Goal: Transaction & Acquisition: Purchase product/service

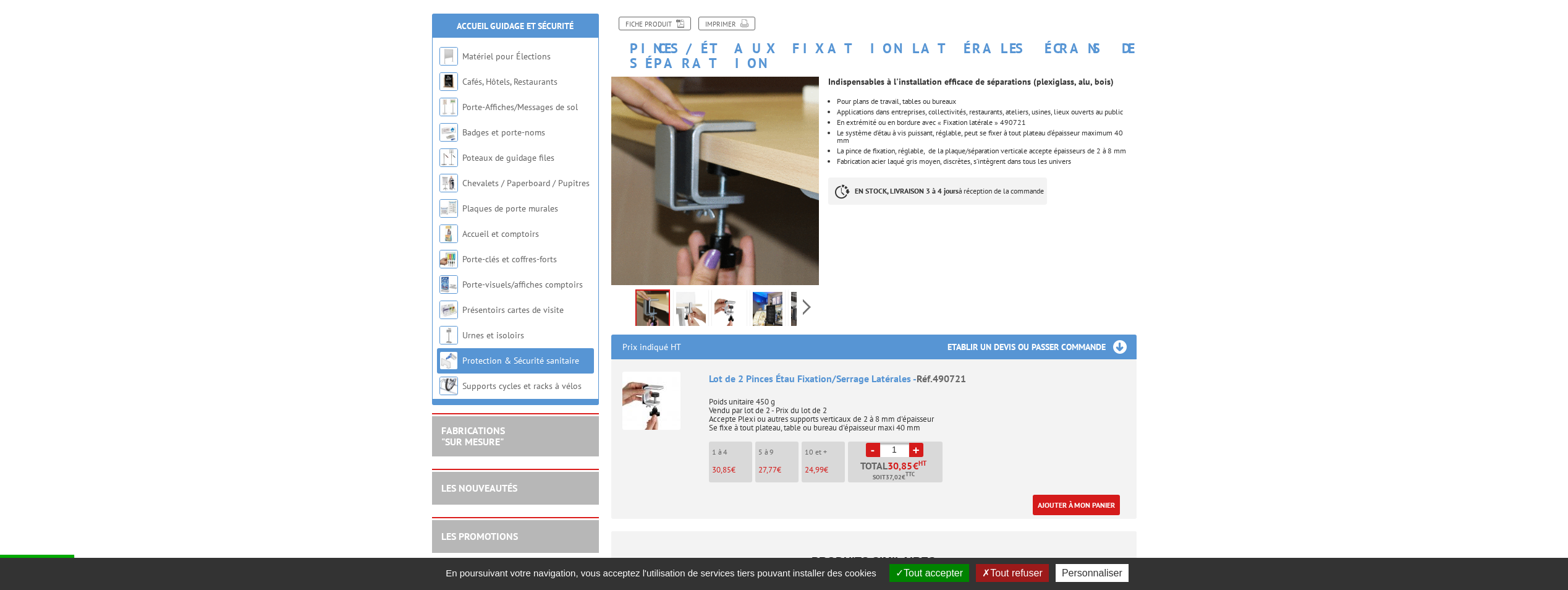
scroll to position [186, 0]
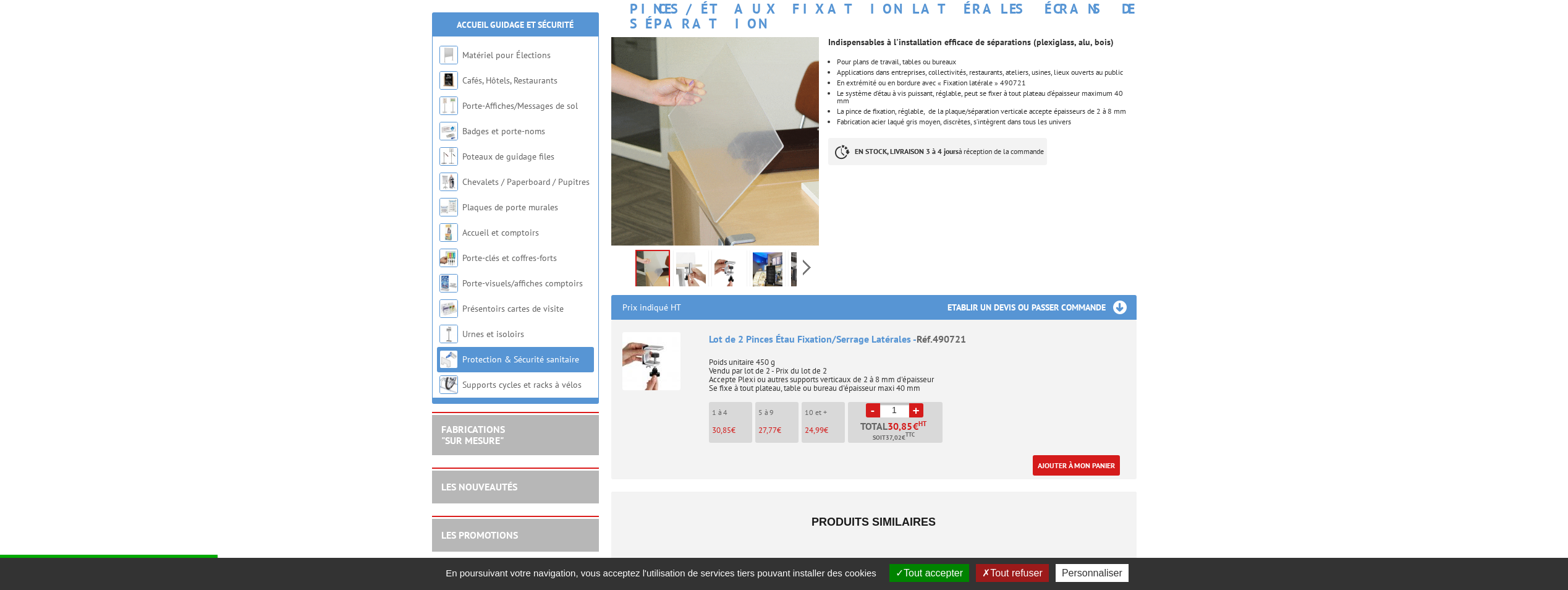
click at [916, 403] on link "+" at bounding box center [916, 410] width 14 height 14
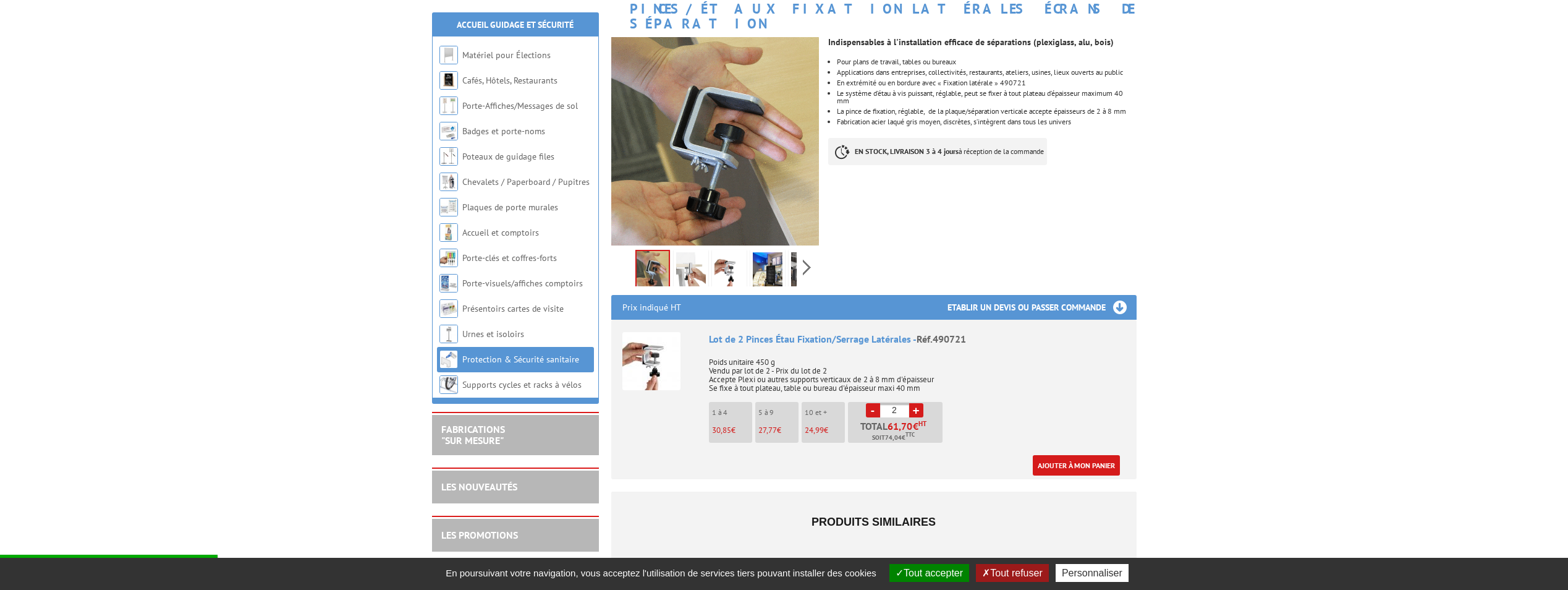
click at [916, 403] on link "+" at bounding box center [916, 410] width 14 height 14
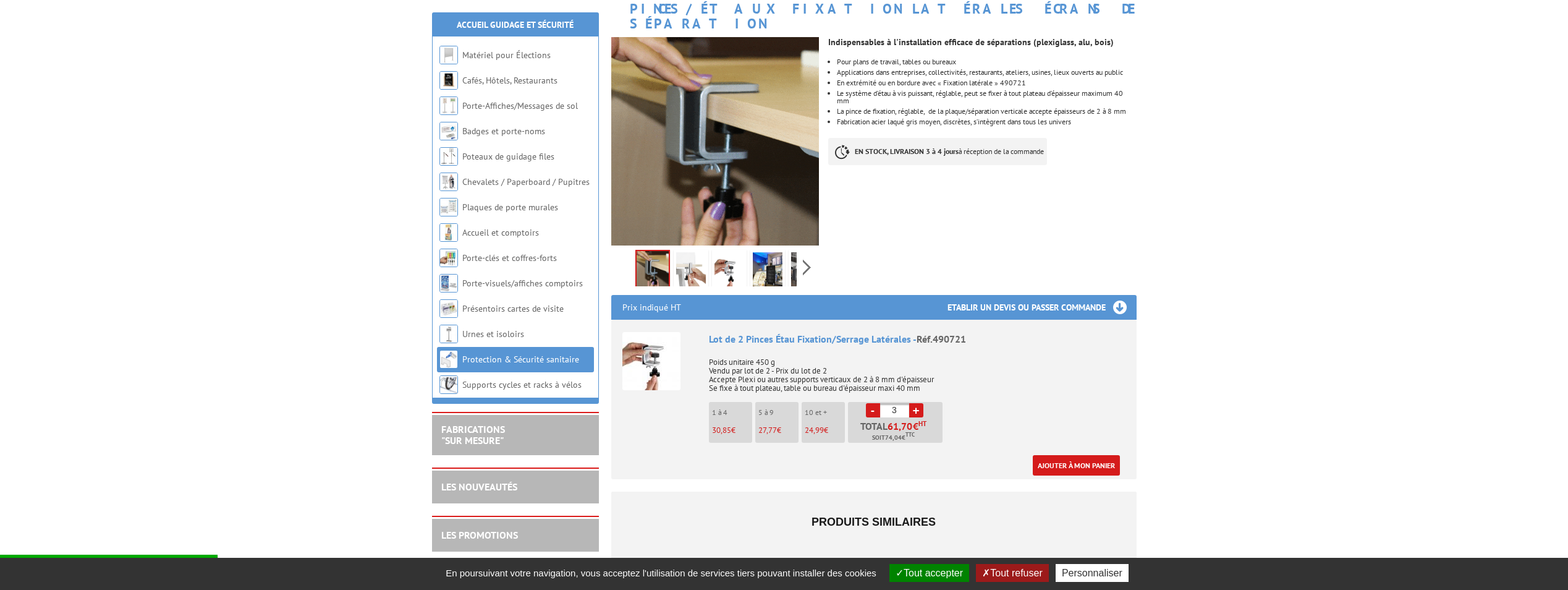
click at [916, 403] on link "+" at bounding box center [916, 410] width 14 height 14
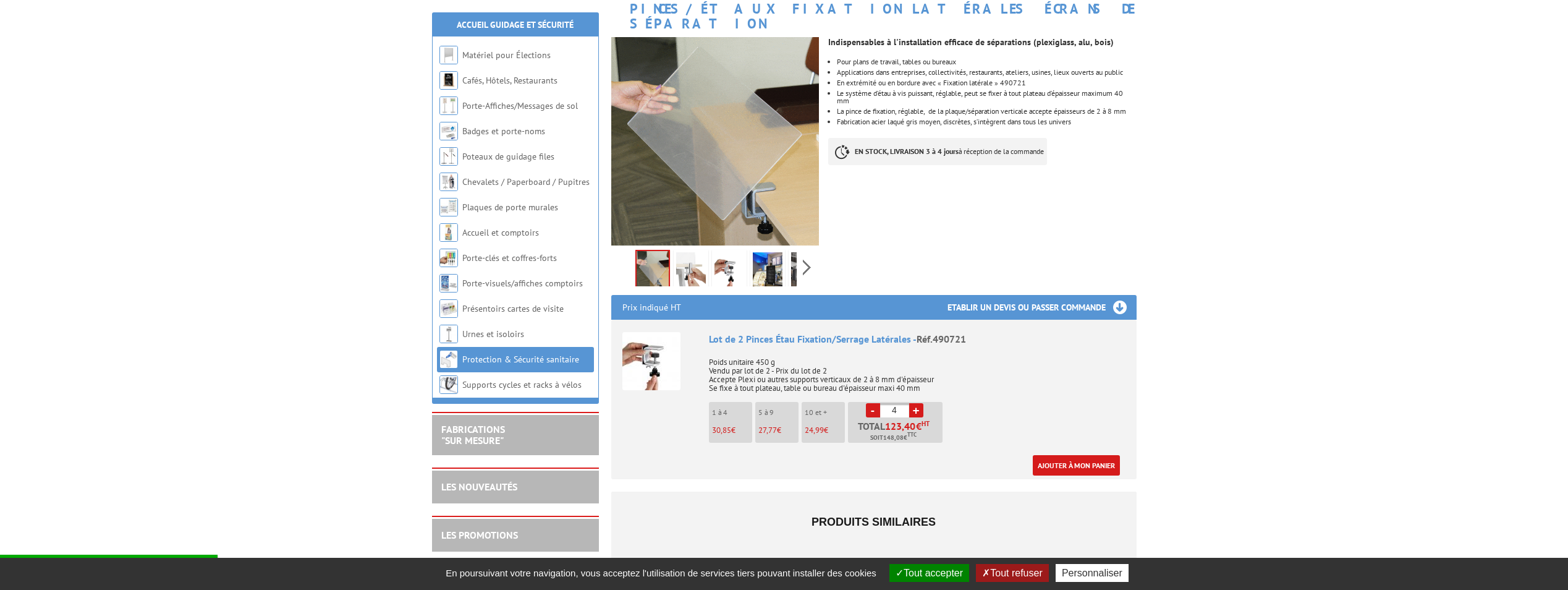
click at [916, 403] on link "+" at bounding box center [916, 410] width 14 height 14
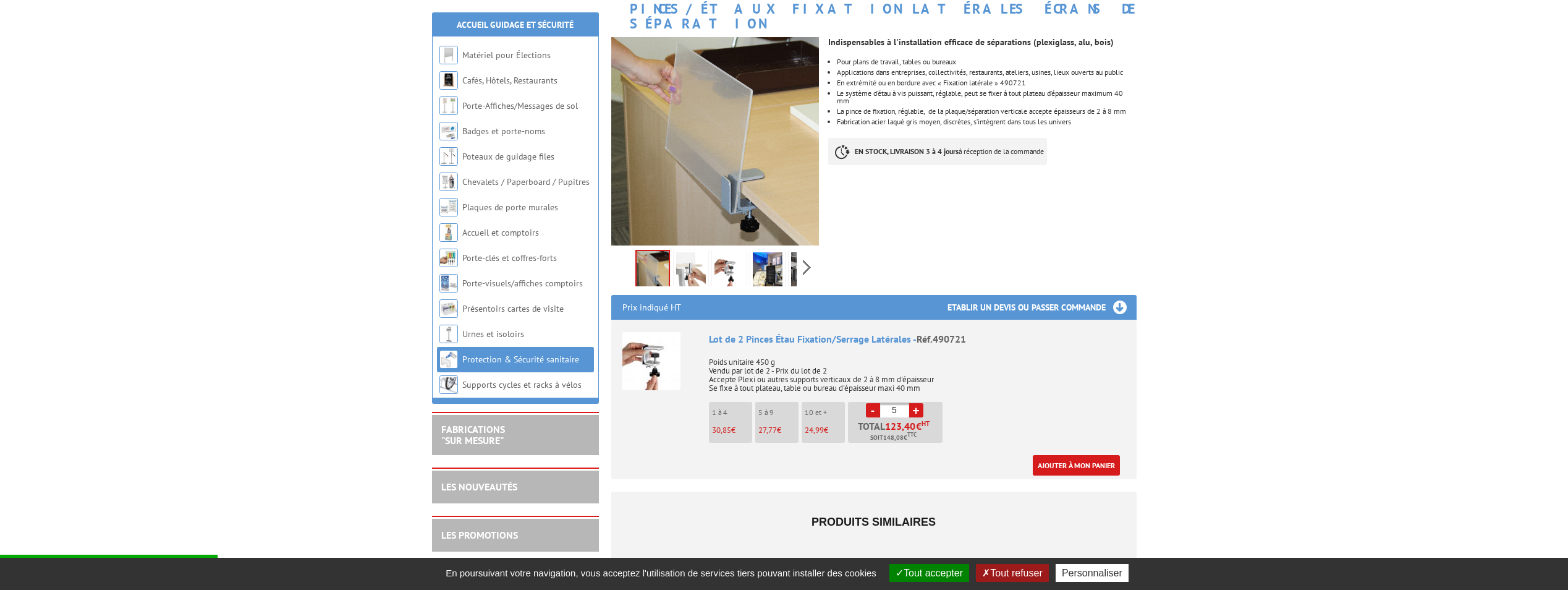
click at [916, 403] on link "+" at bounding box center [916, 410] width 14 height 14
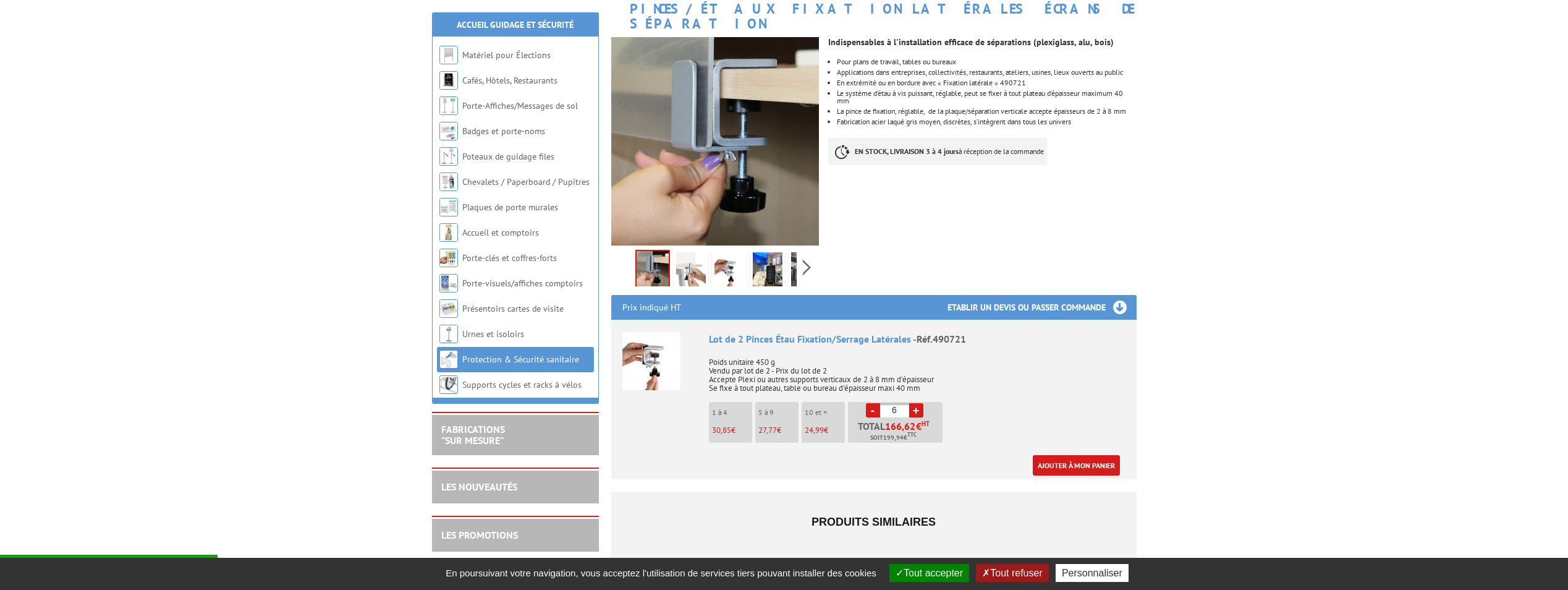
click at [916, 403] on link "+" at bounding box center [916, 410] width 14 height 14
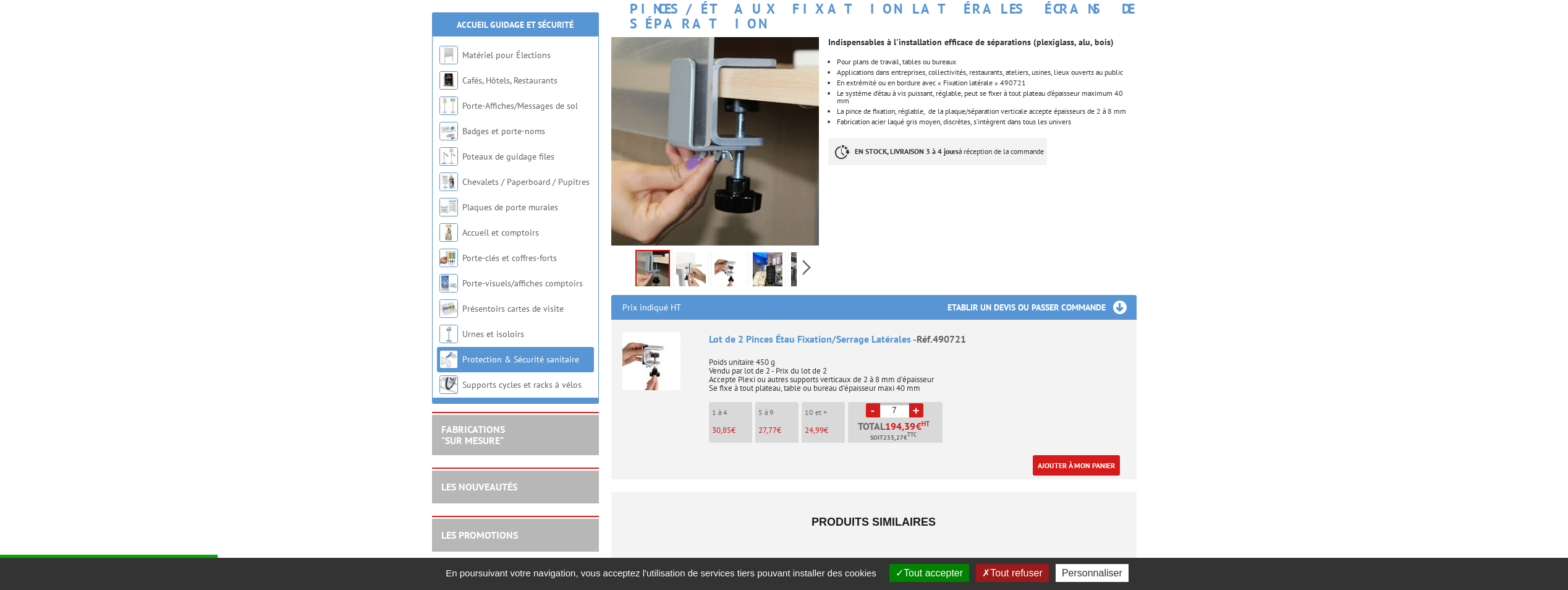
click at [916, 403] on link "+" at bounding box center [916, 410] width 14 height 14
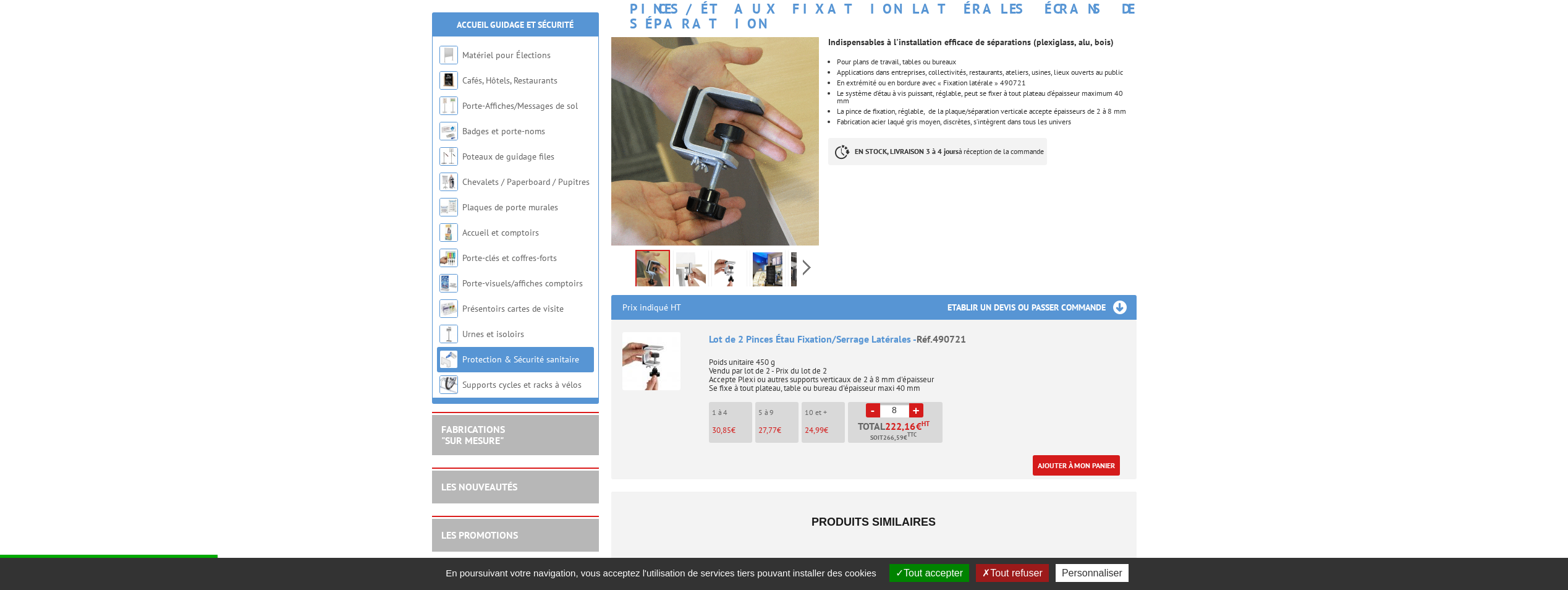
click at [916, 403] on link "+" at bounding box center [916, 410] width 14 height 14
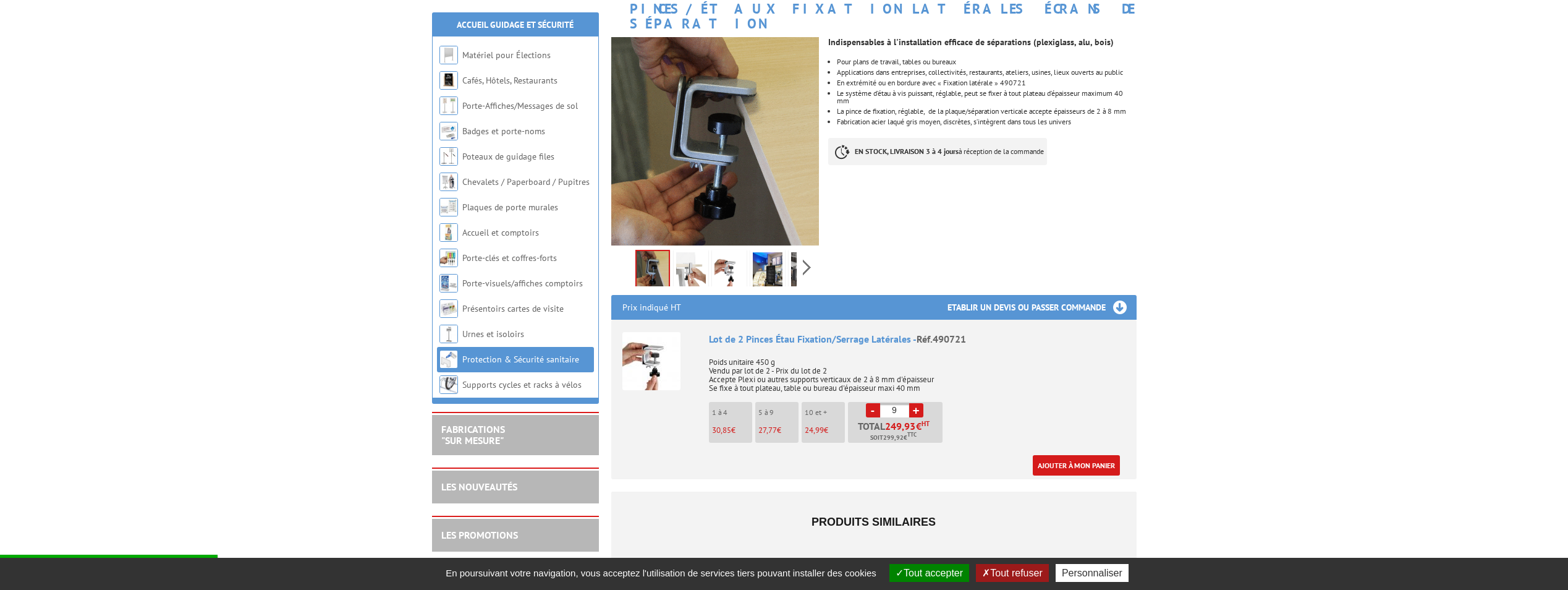
click at [916, 403] on link "+" at bounding box center [916, 410] width 14 height 14
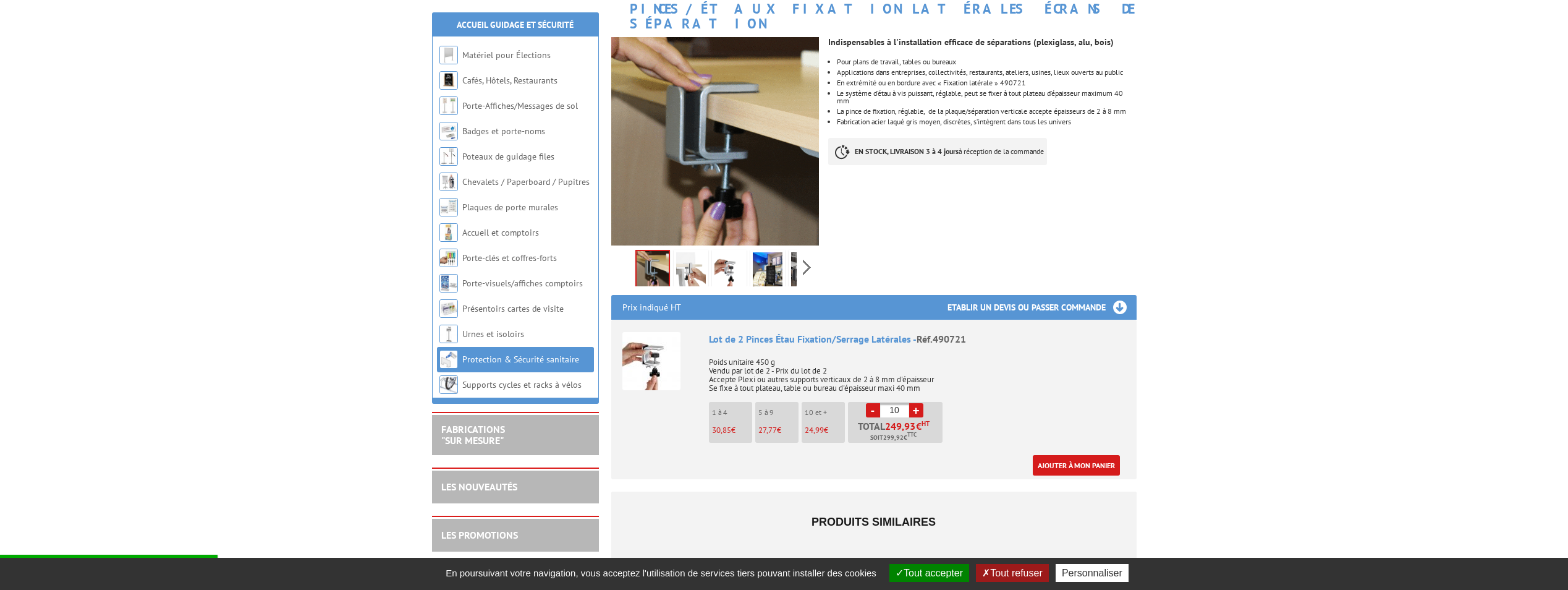
click at [916, 403] on link "+" at bounding box center [916, 410] width 14 height 14
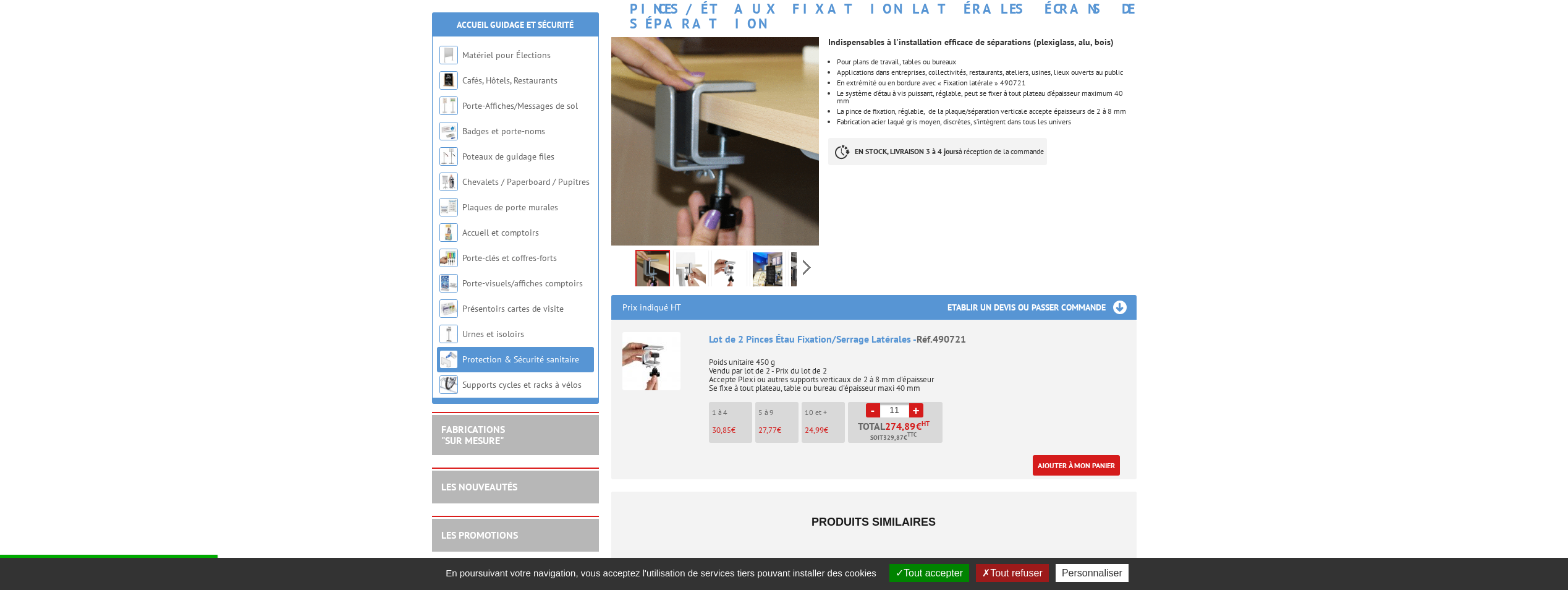
click at [916, 403] on link "+" at bounding box center [916, 410] width 14 height 14
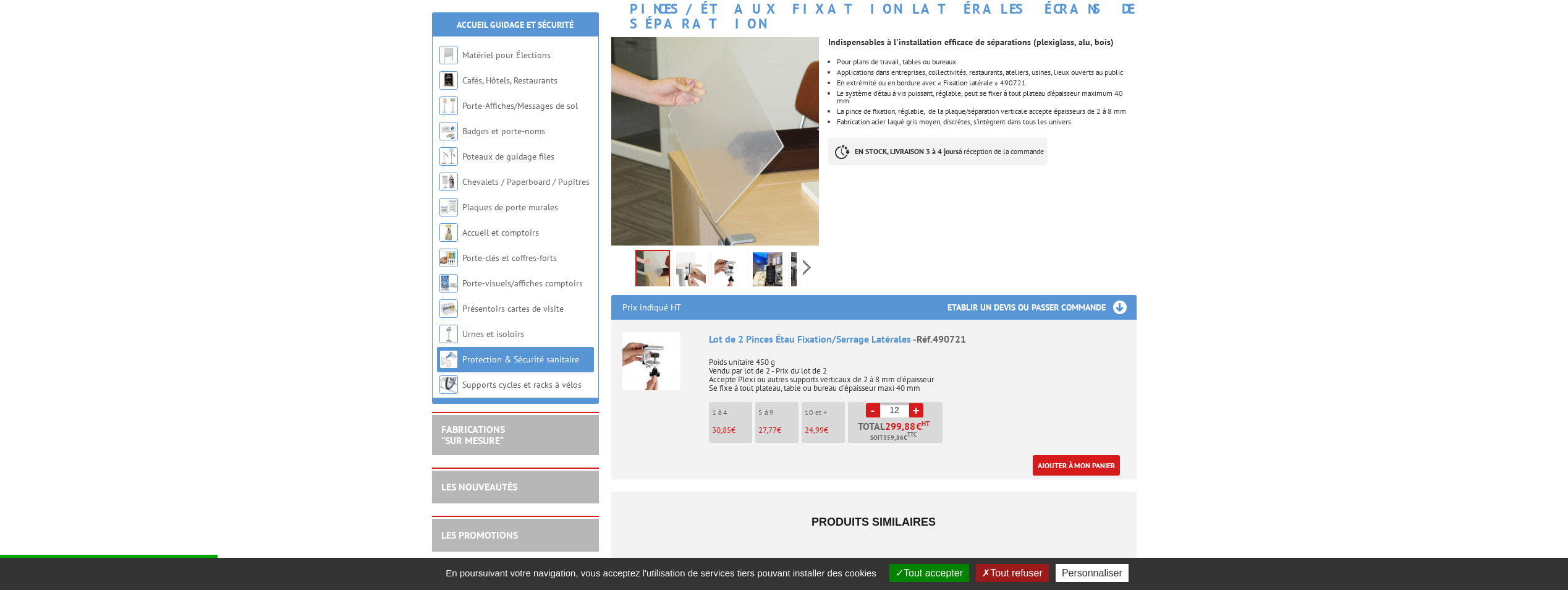
click at [916, 403] on link "+" at bounding box center [916, 410] width 14 height 14
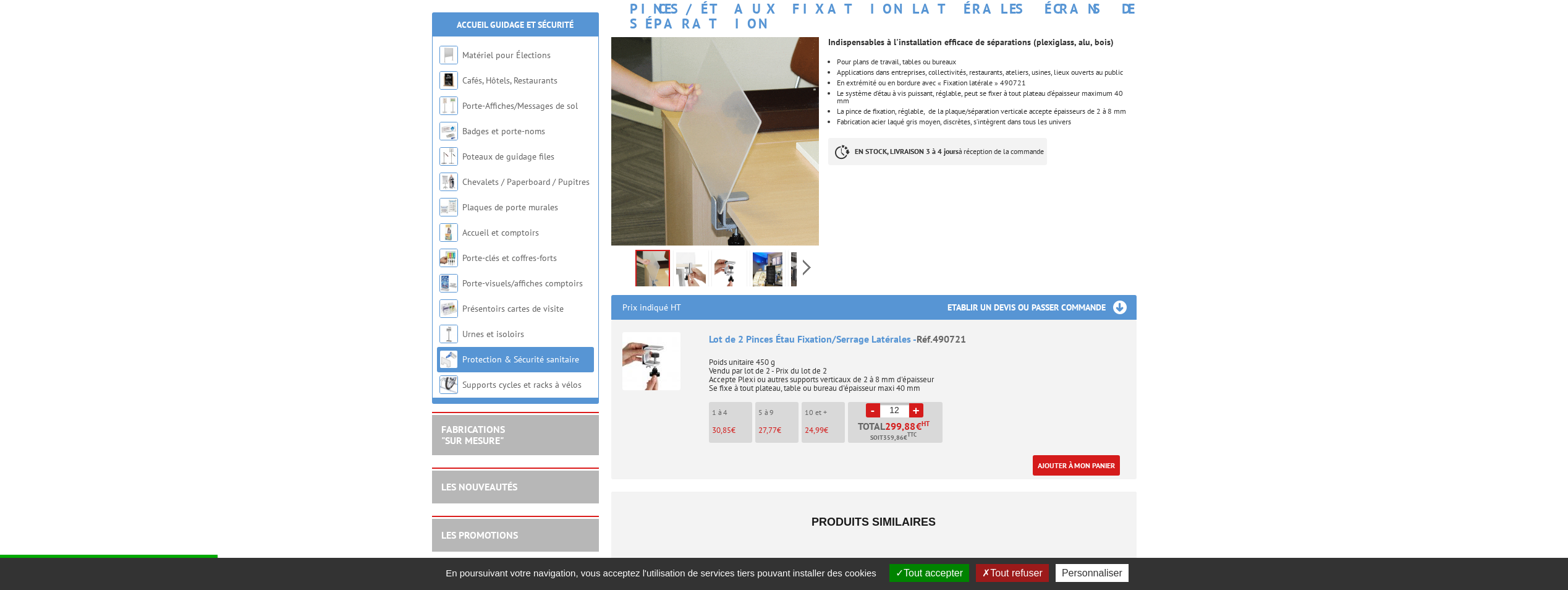
type input "13"
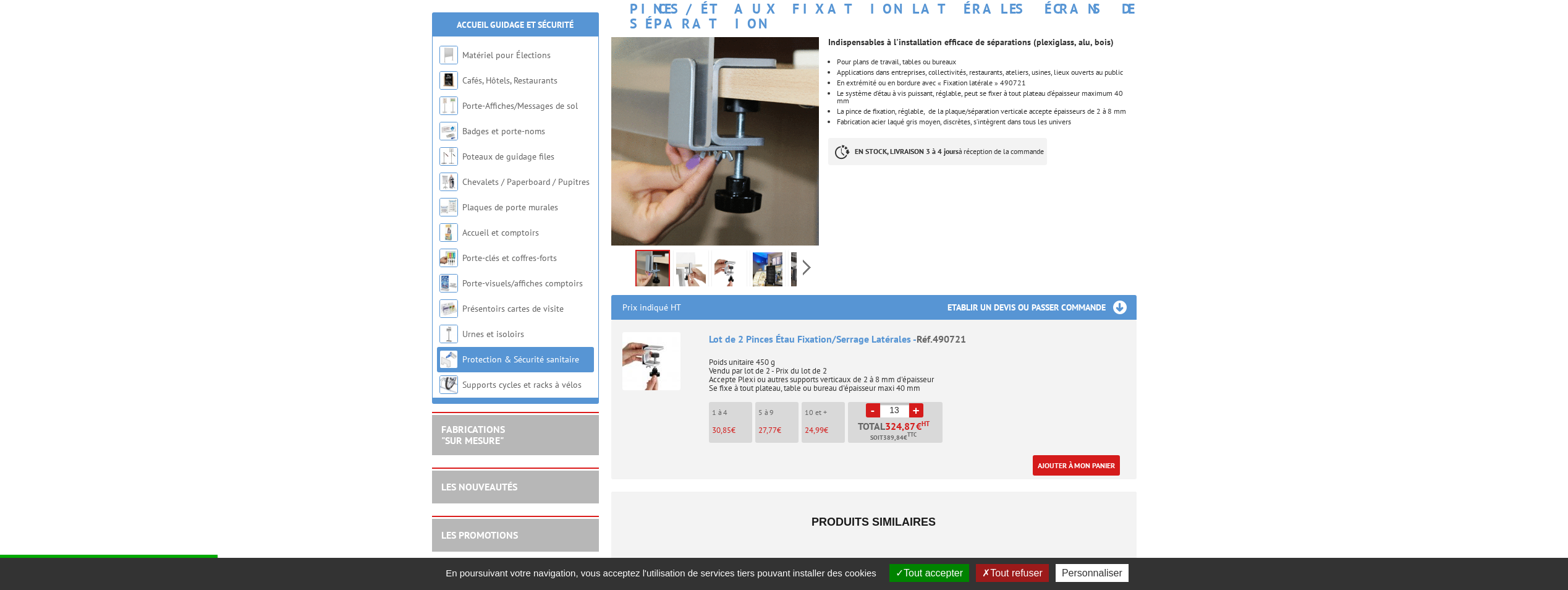
drag, startPoint x: 906, startPoint y: 425, endPoint x: 884, endPoint y: 423, distance: 22.1
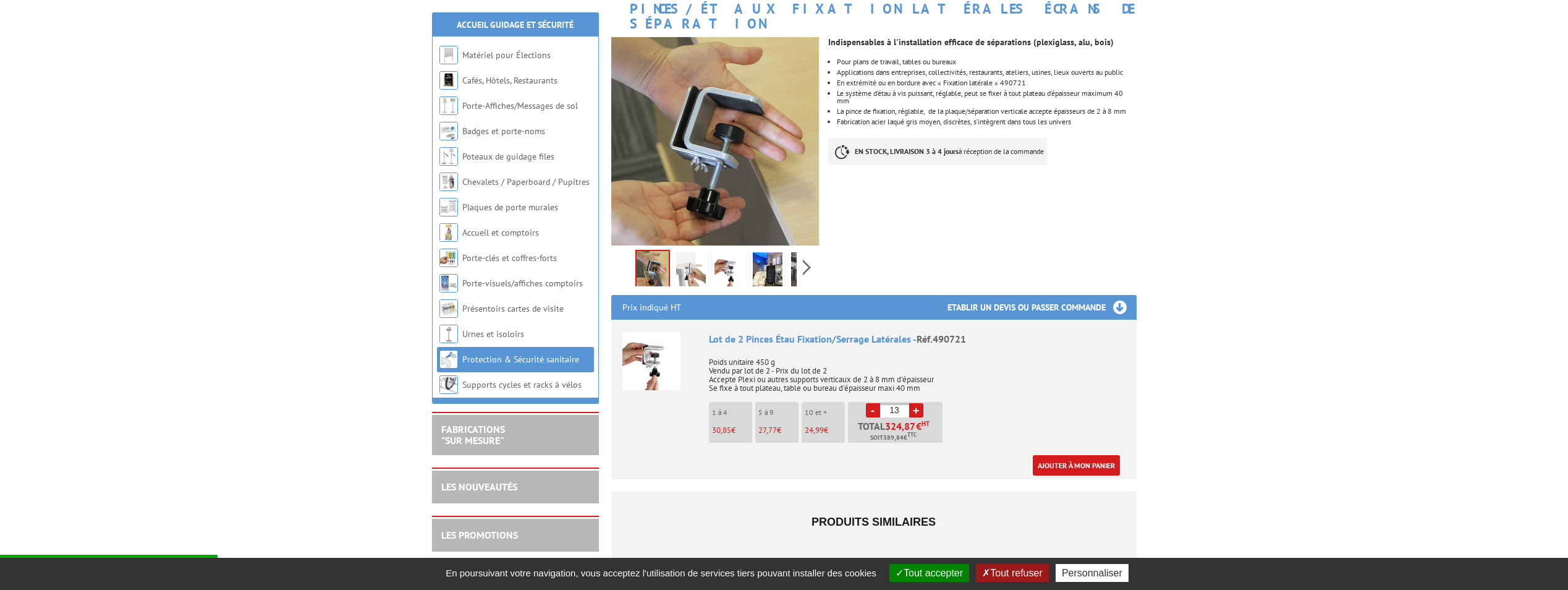
click at [884, 433] on span "Soit 389,84 € TTC" at bounding box center [893, 437] width 46 height 9
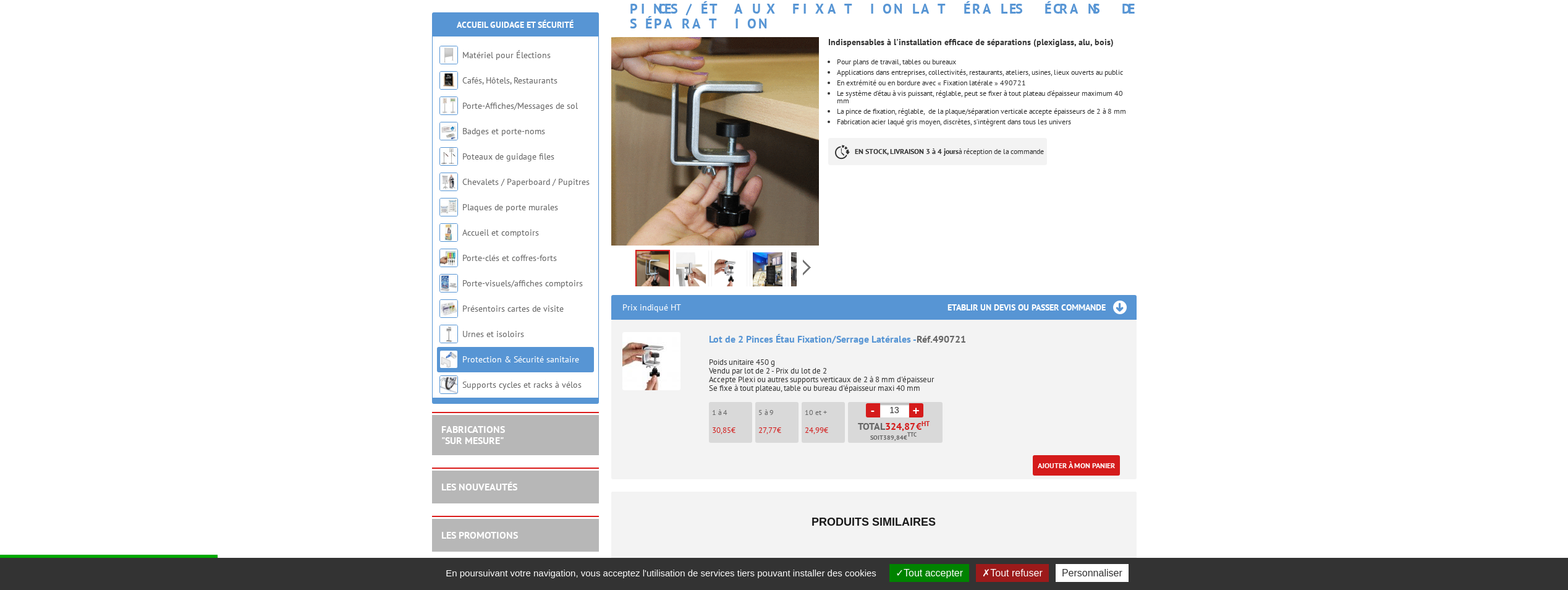
copy span "389,84 €"
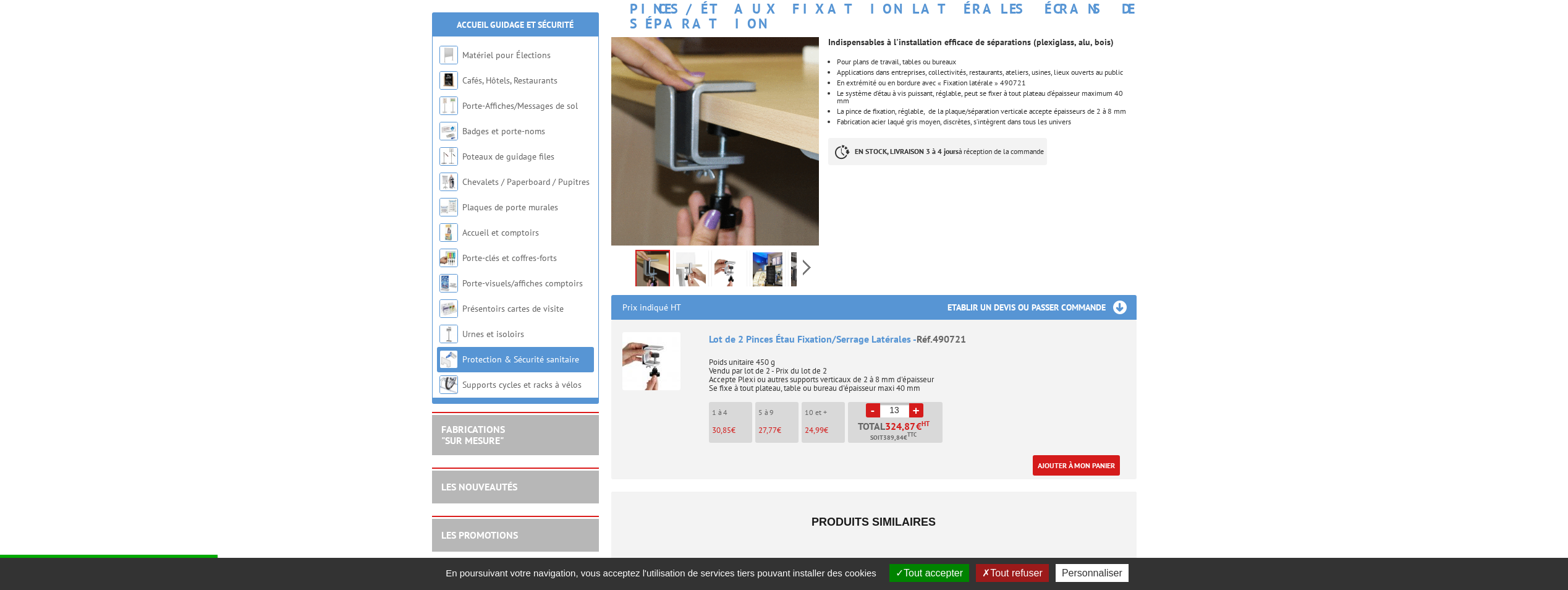
drag, startPoint x: 829, startPoint y: 416, endPoint x: 806, endPoint y: 416, distance: 23.0
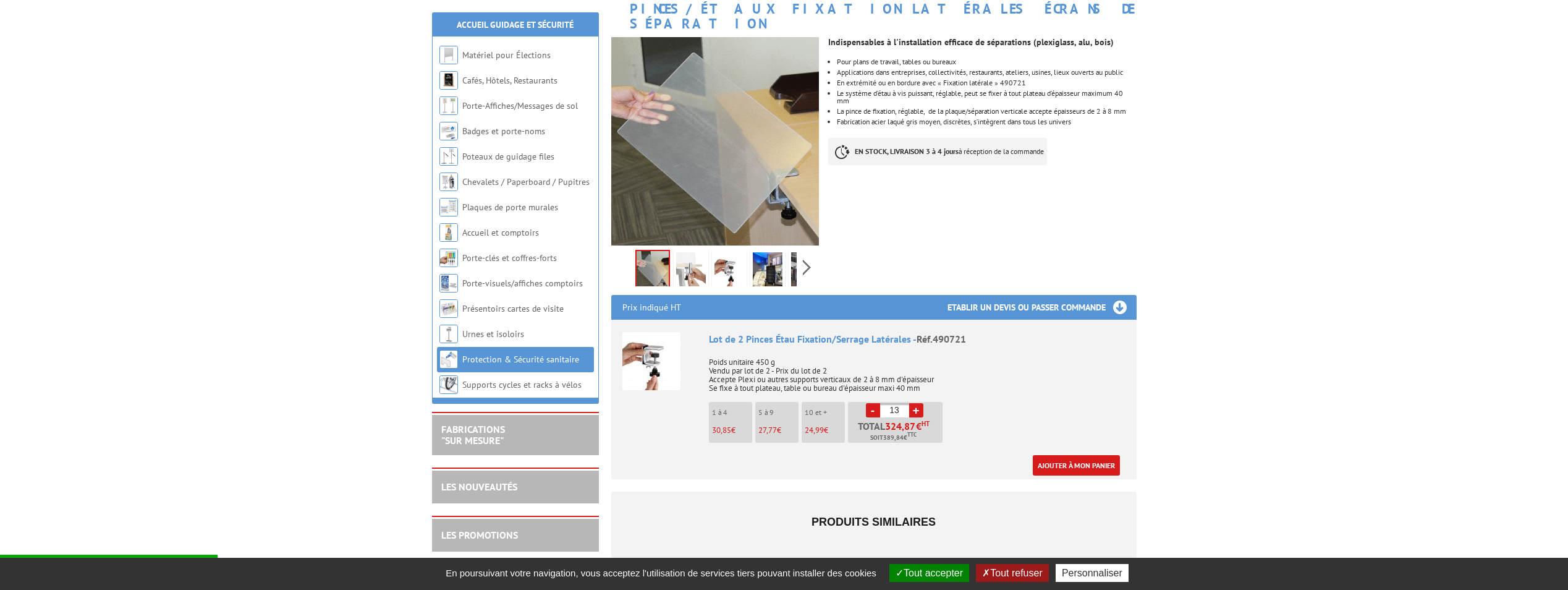
click at [806, 426] on p "24,99 €" at bounding box center [825, 430] width 41 height 8
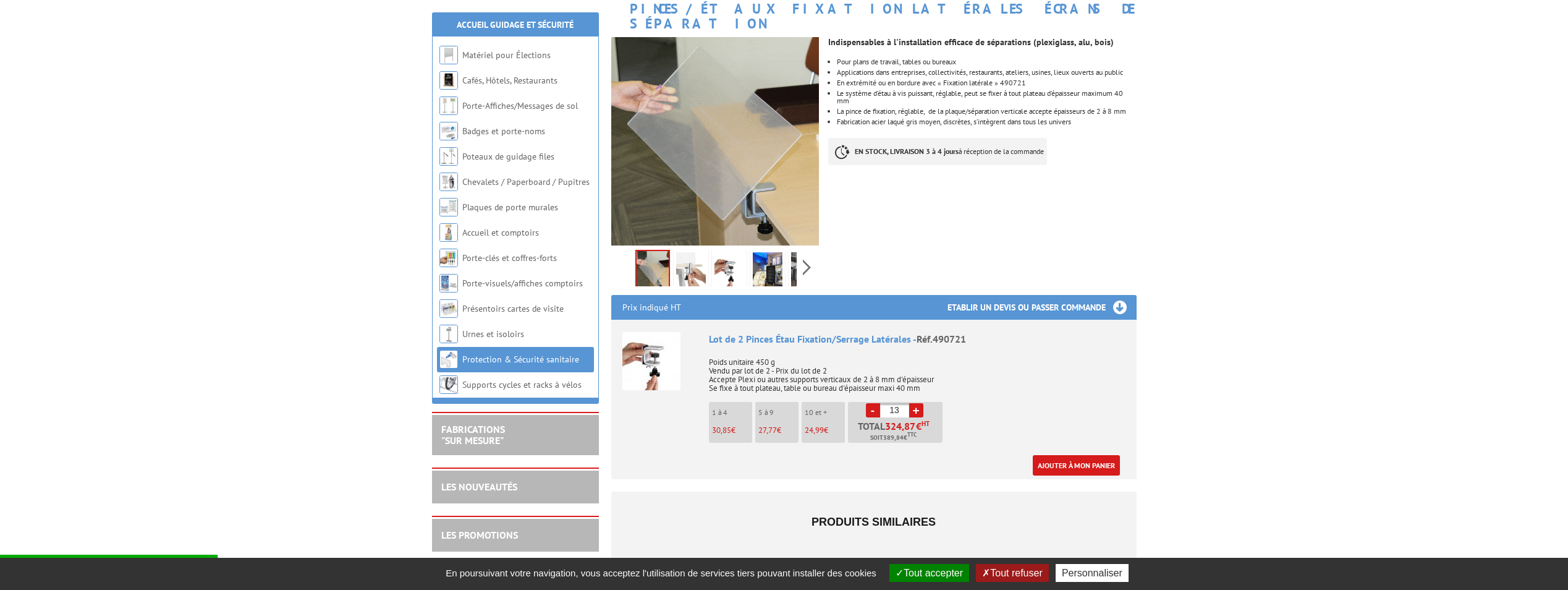
copy p "24,99 €"
